Goal: Information Seeking & Learning: Learn about a topic

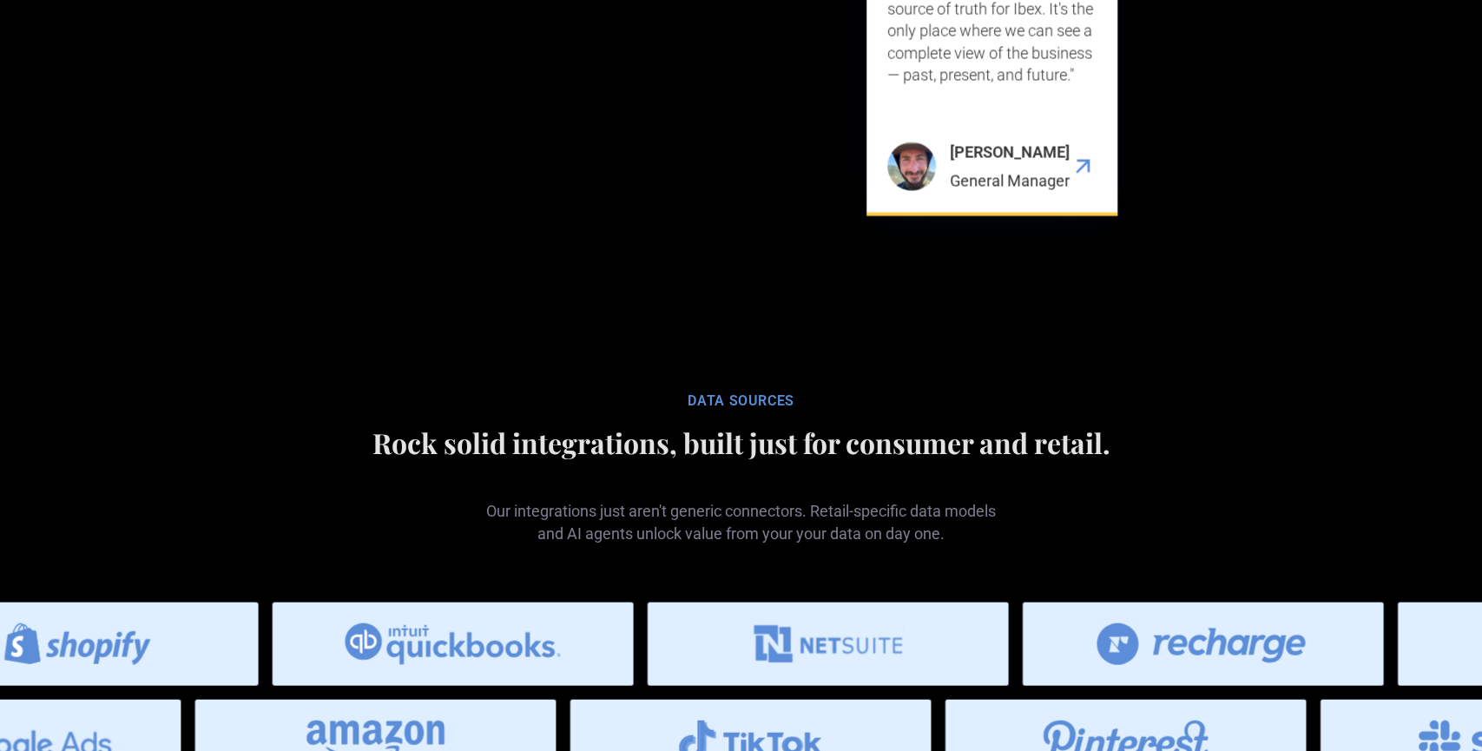
scroll to position [7907, 0]
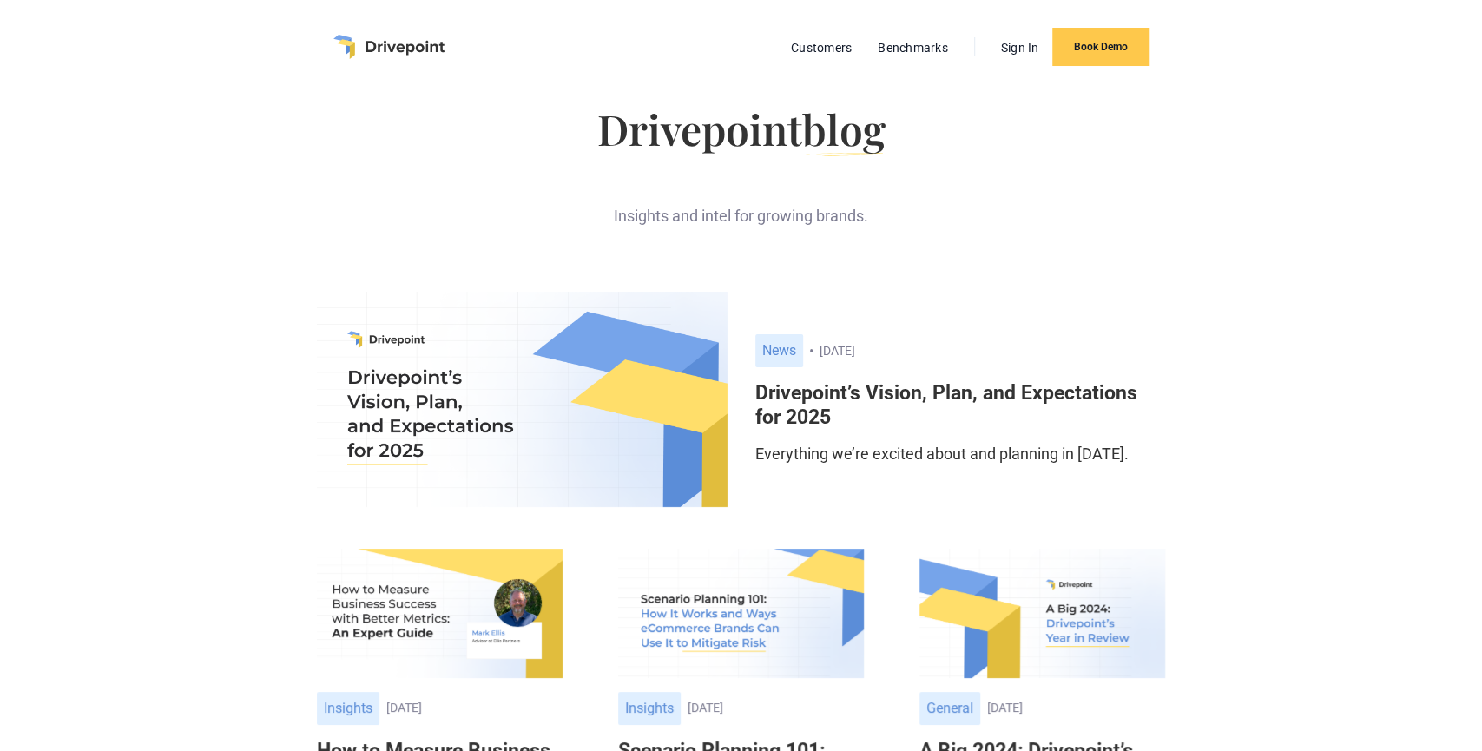
click at [934, 391] on h6 "Drivepoint’s Vision, Plan, and Expectations for 2025" at bounding box center [960, 405] width 410 height 48
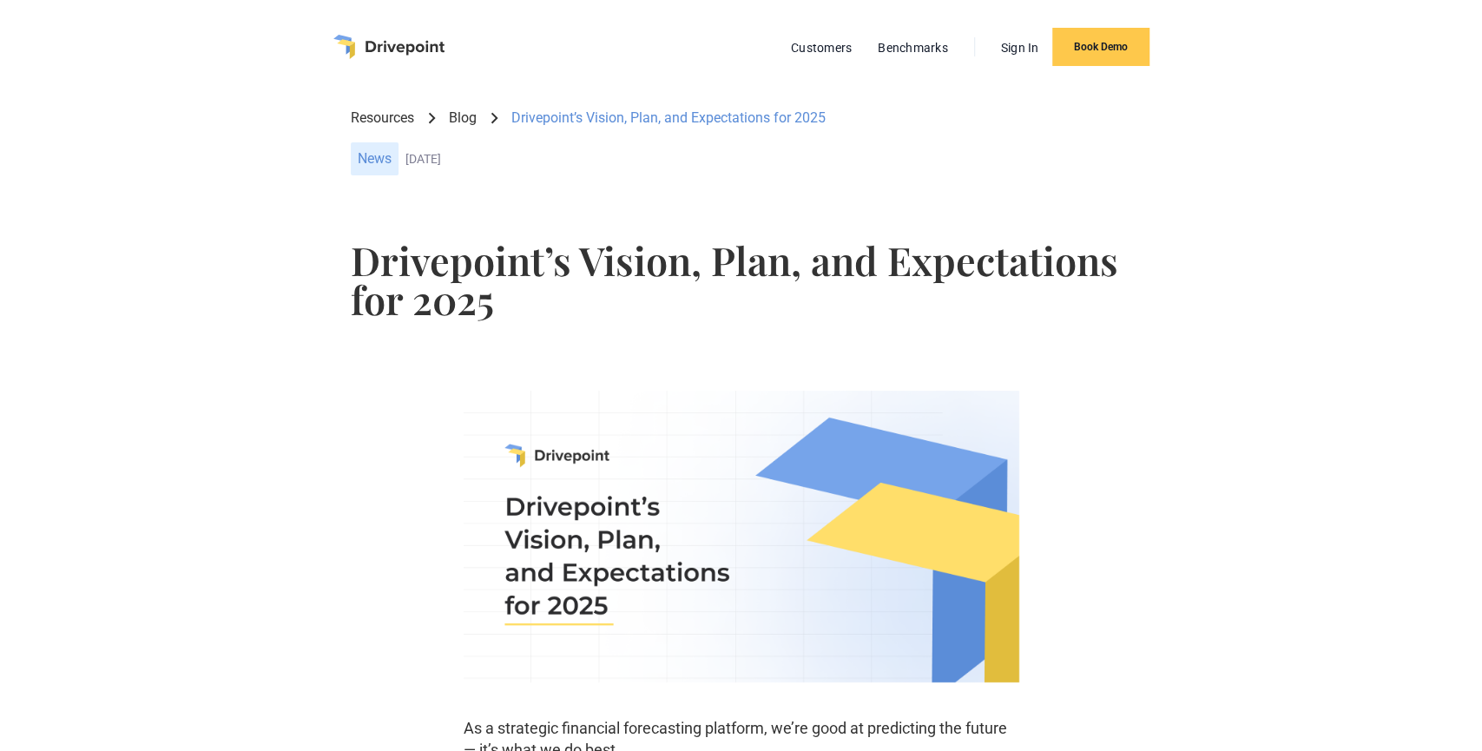
click at [468, 124] on link "Blog" at bounding box center [463, 118] width 28 height 19
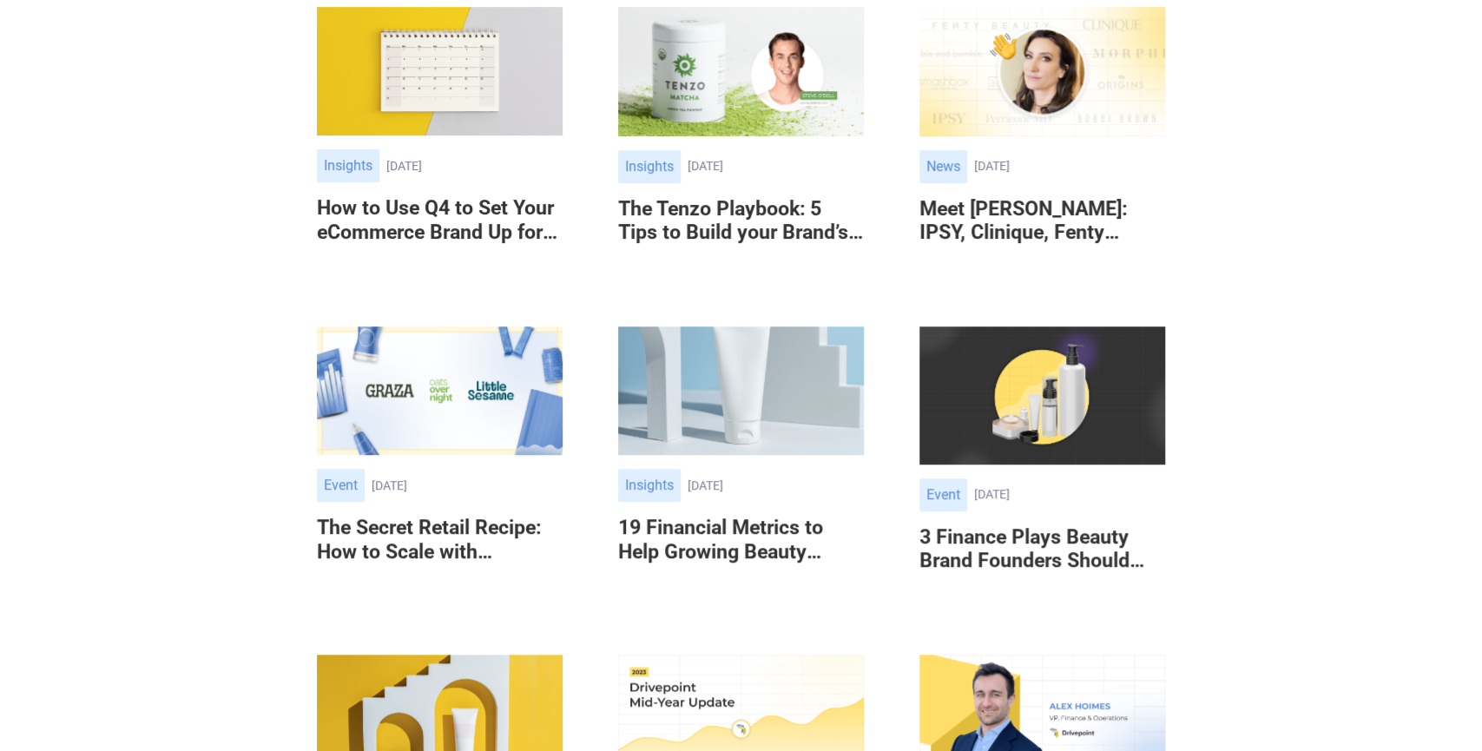
scroll to position [813, 0]
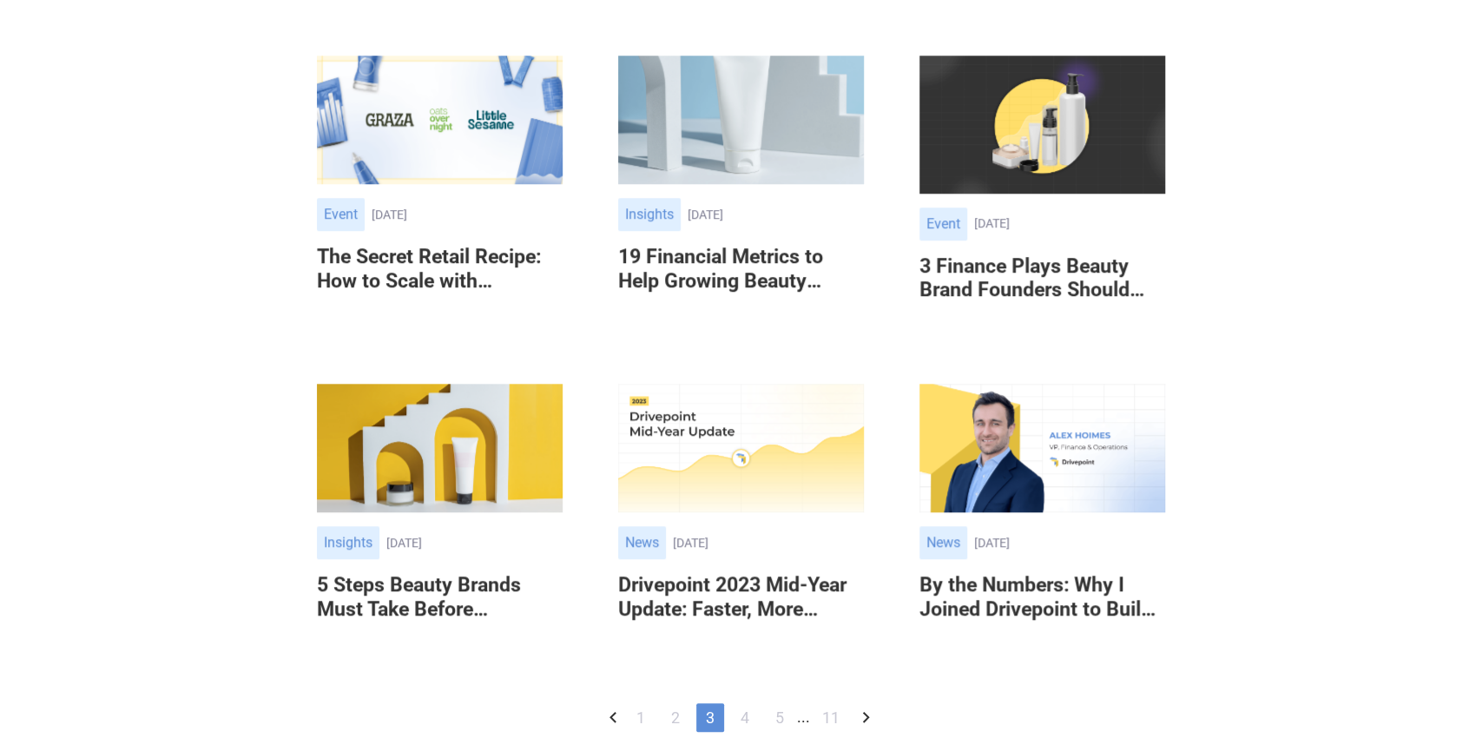
click at [935, 220] on div "Event" at bounding box center [944, 224] width 48 height 33
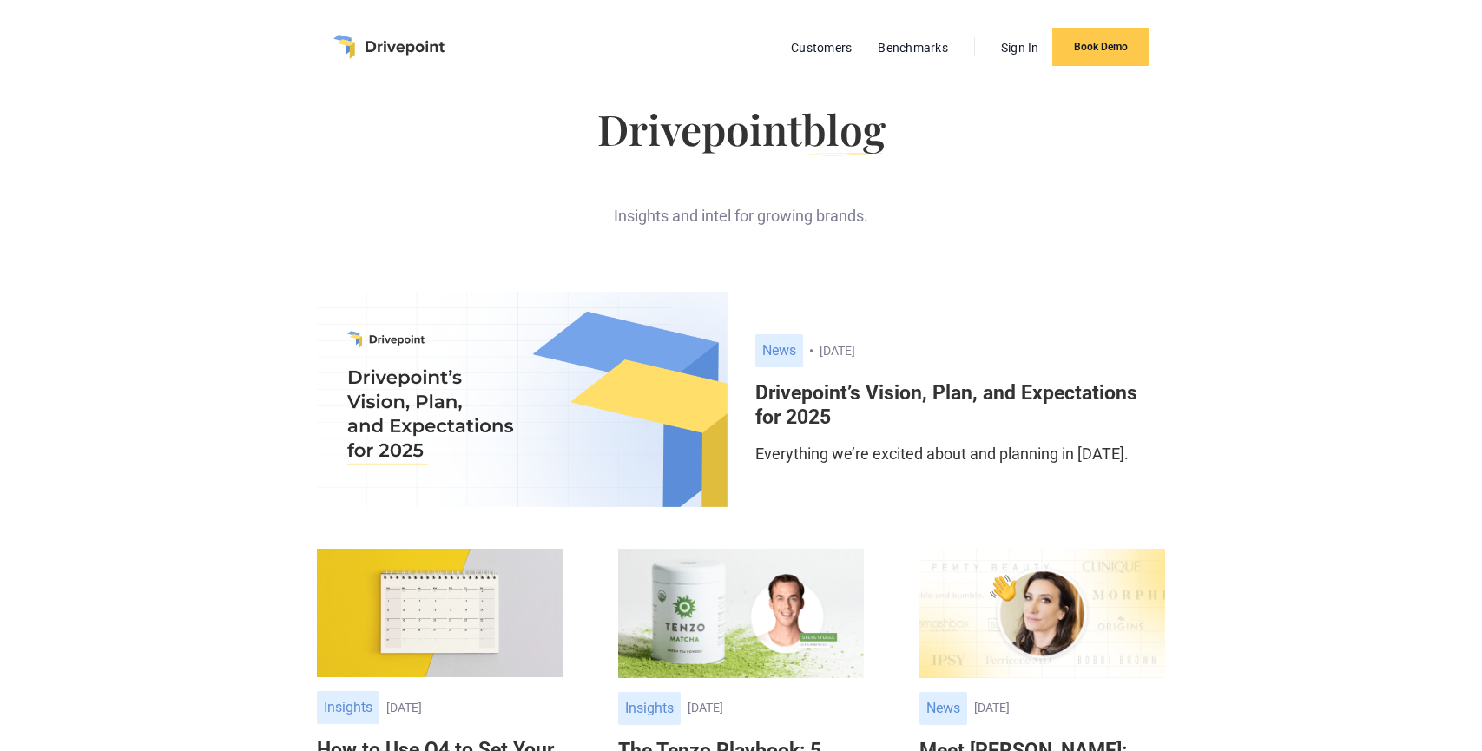
scroll to position [1238, 0]
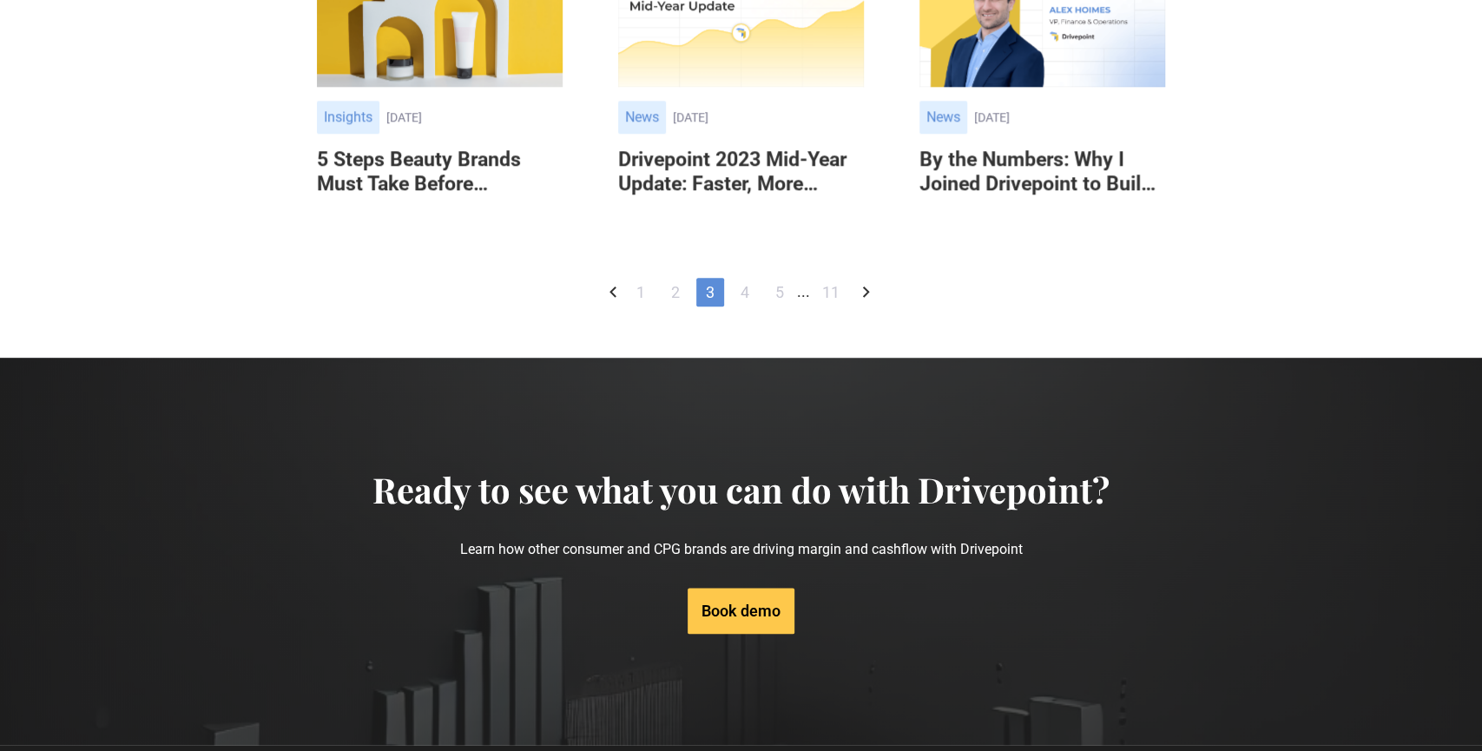
click at [744, 281] on link "4" at bounding box center [745, 292] width 28 height 29
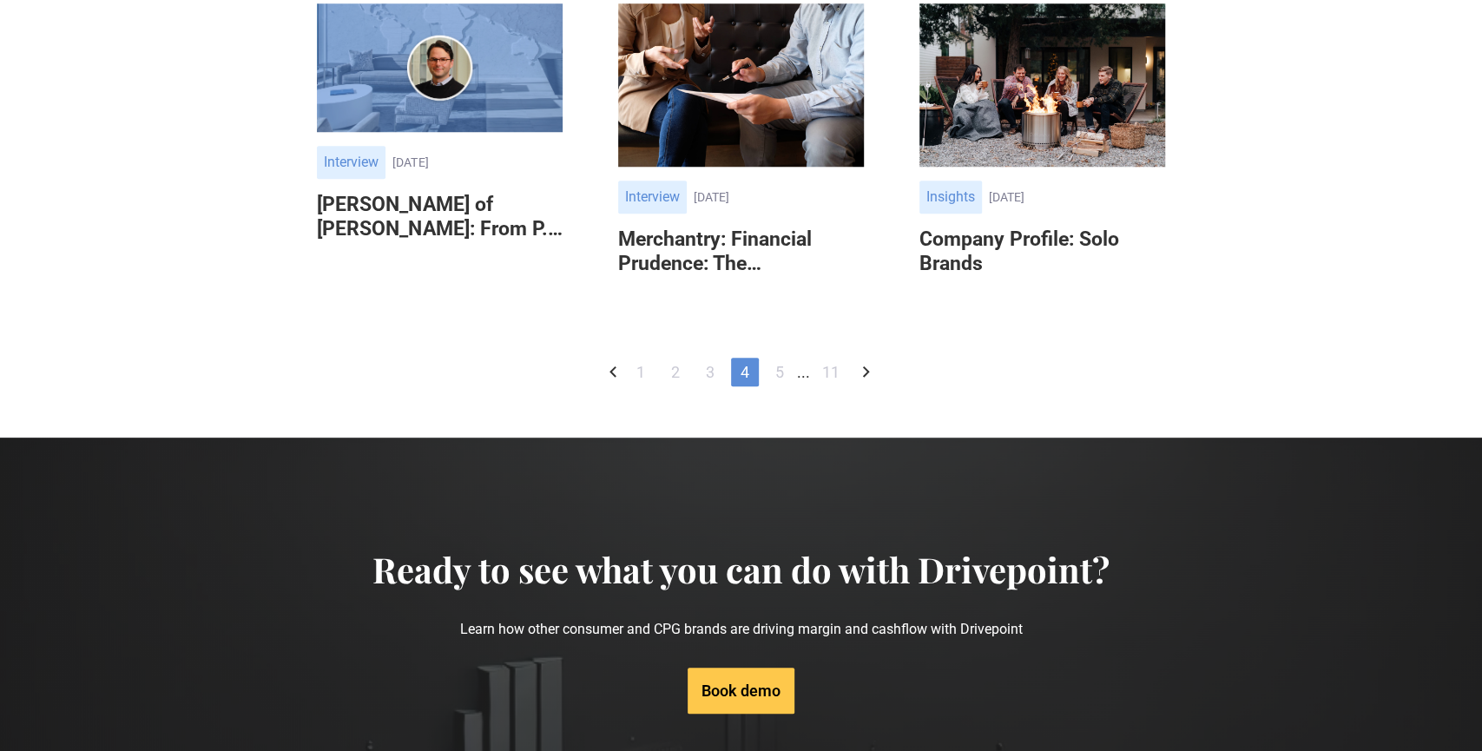
scroll to position [861, 0]
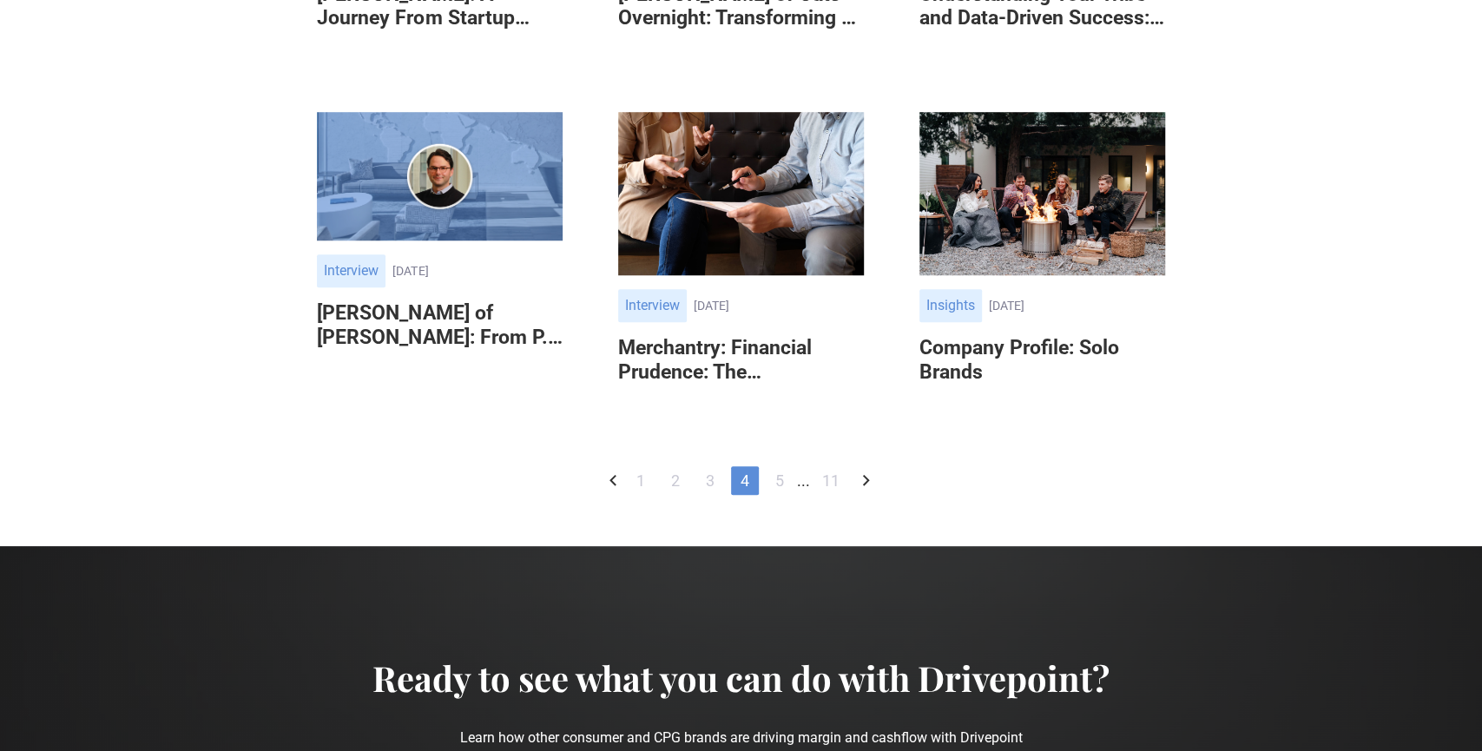
click at [663, 322] on div "Interview" at bounding box center [652, 305] width 69 height 33
